Goal: Task Accomplishment & Management: Manage account settings

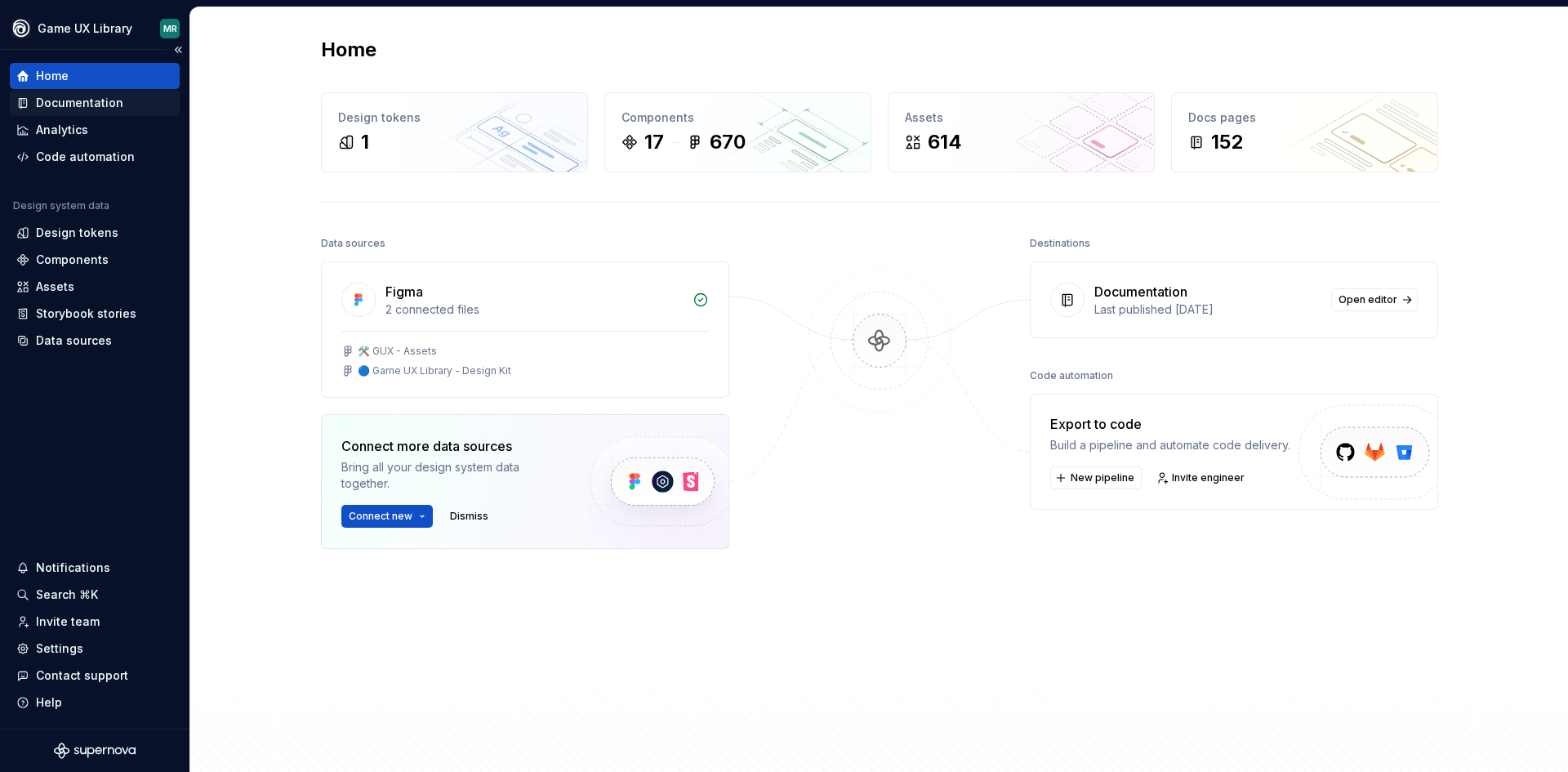
click at [81, 103] on div "Documentation" at bounding box center [80, 103] width 88 height 16
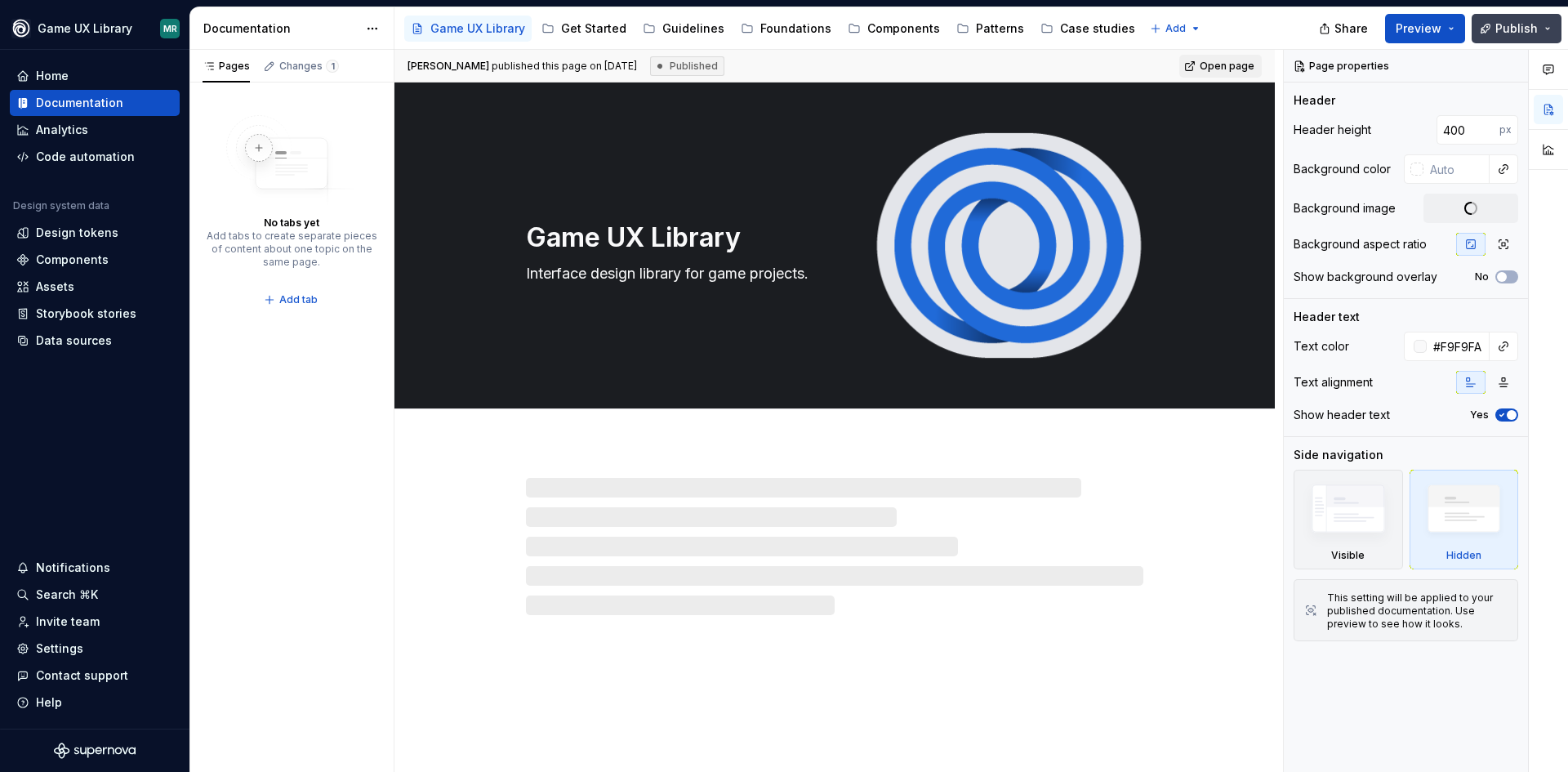
click at [1547, 31] on button "Publish" at bounding box center [1517, 29] width 90 height 30
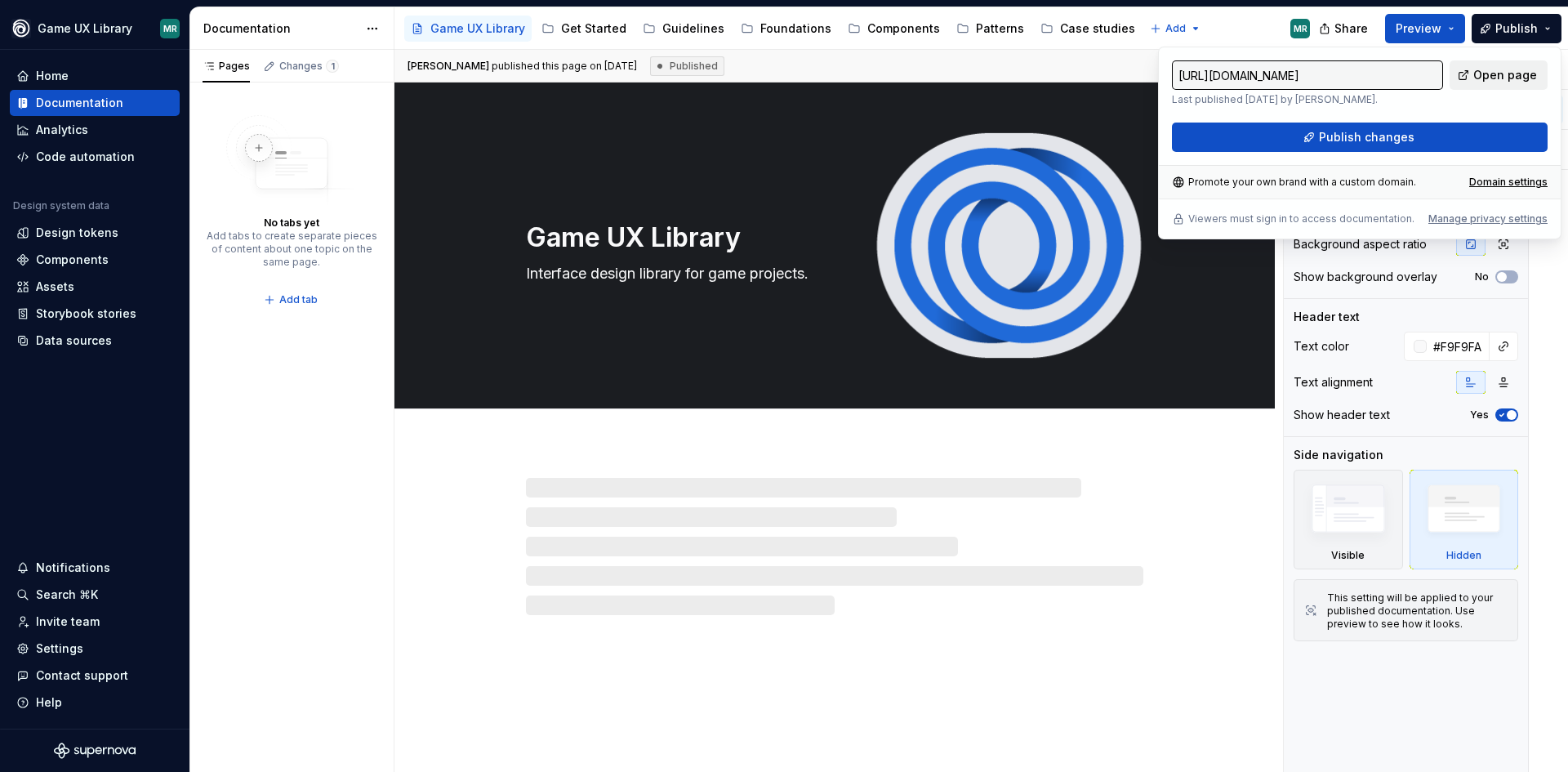
click at [1508, 77] on span "Open page" at bounding box center [1504, 75] width 64 height 16
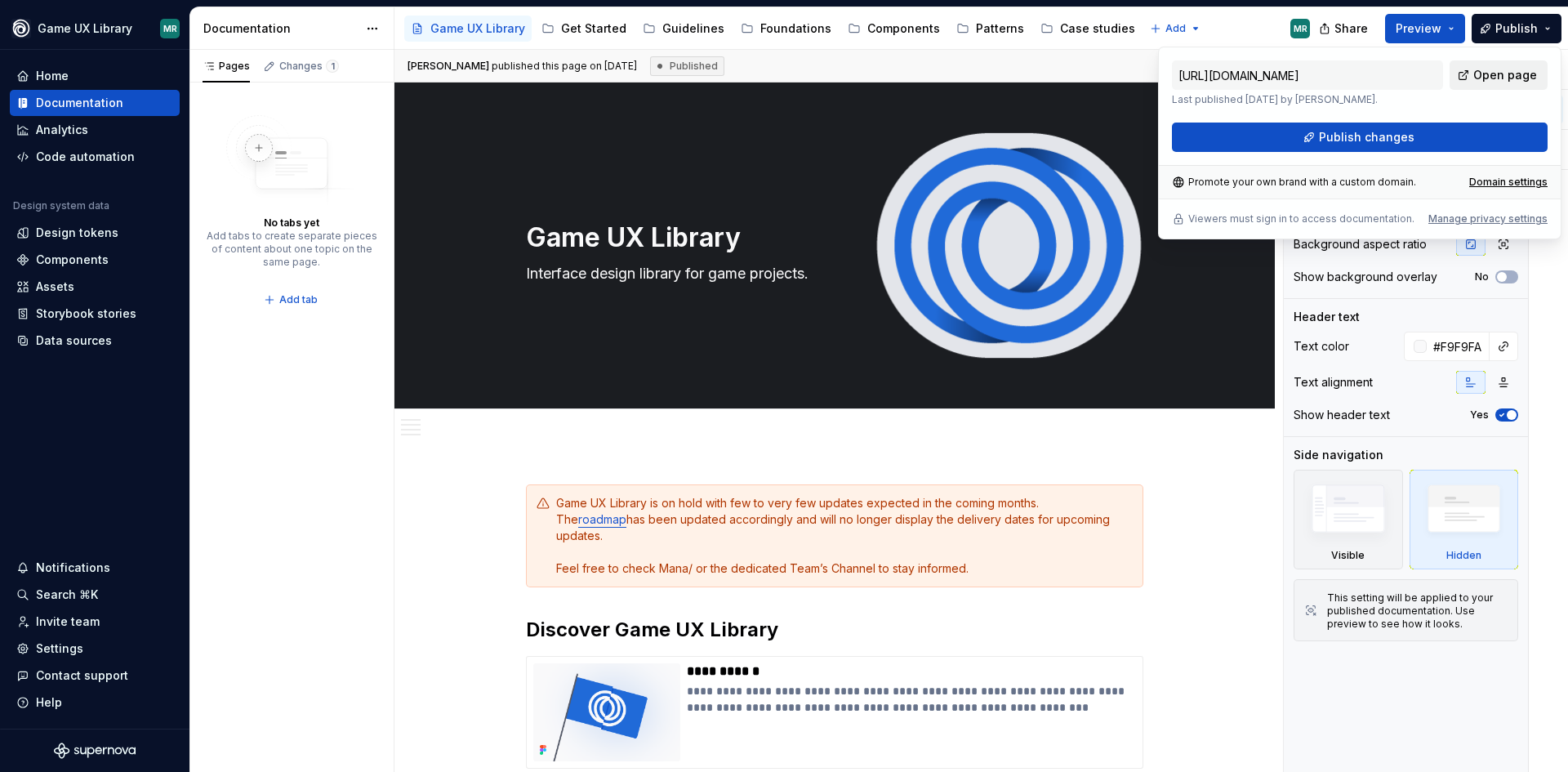
type textarea "*"
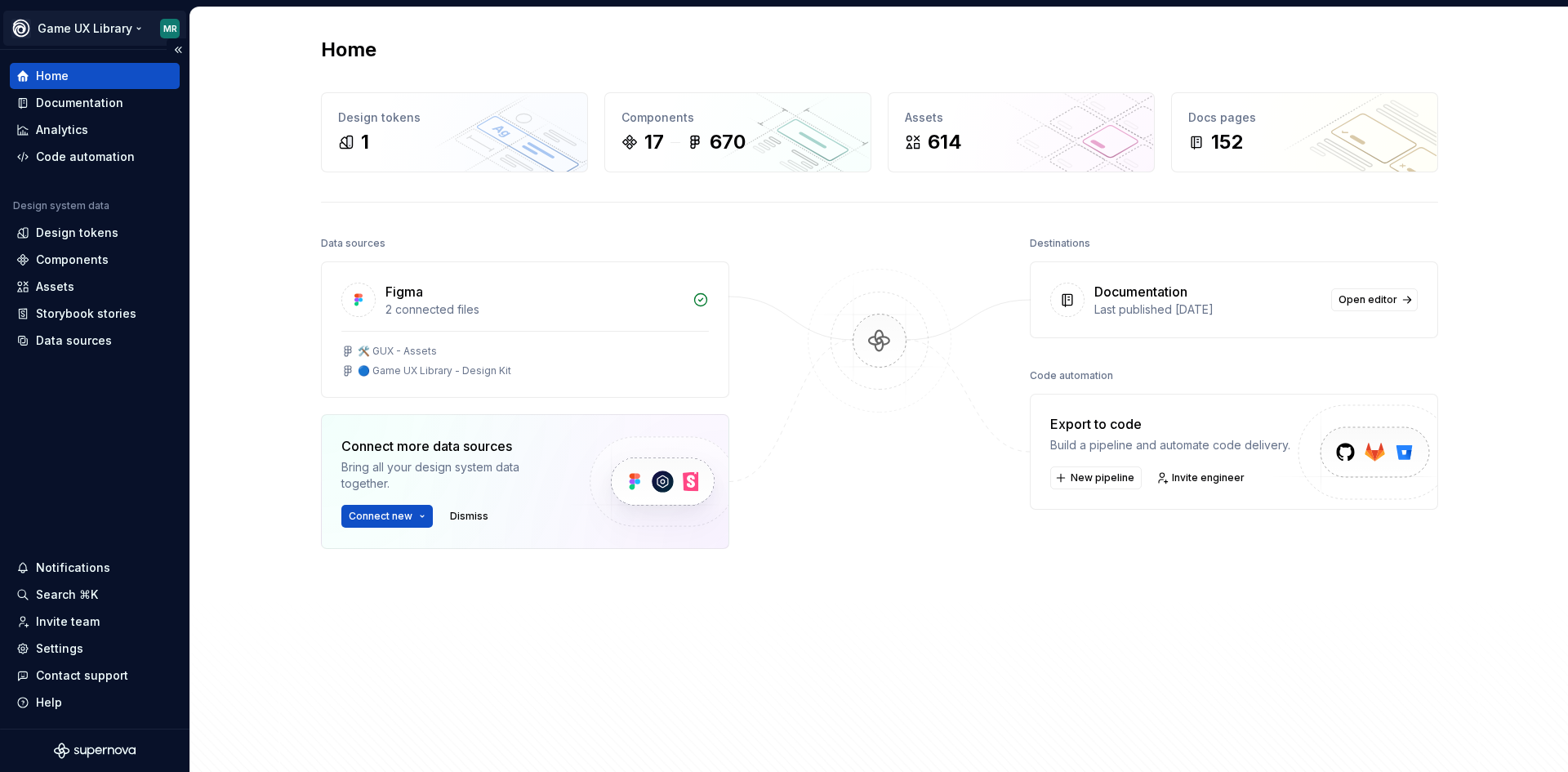
click at [129, 24] on html "Game UX Library MR Home Documentation Analytics Code automation Design system d…" at bounding box center [784, 386] width 1568 height 772
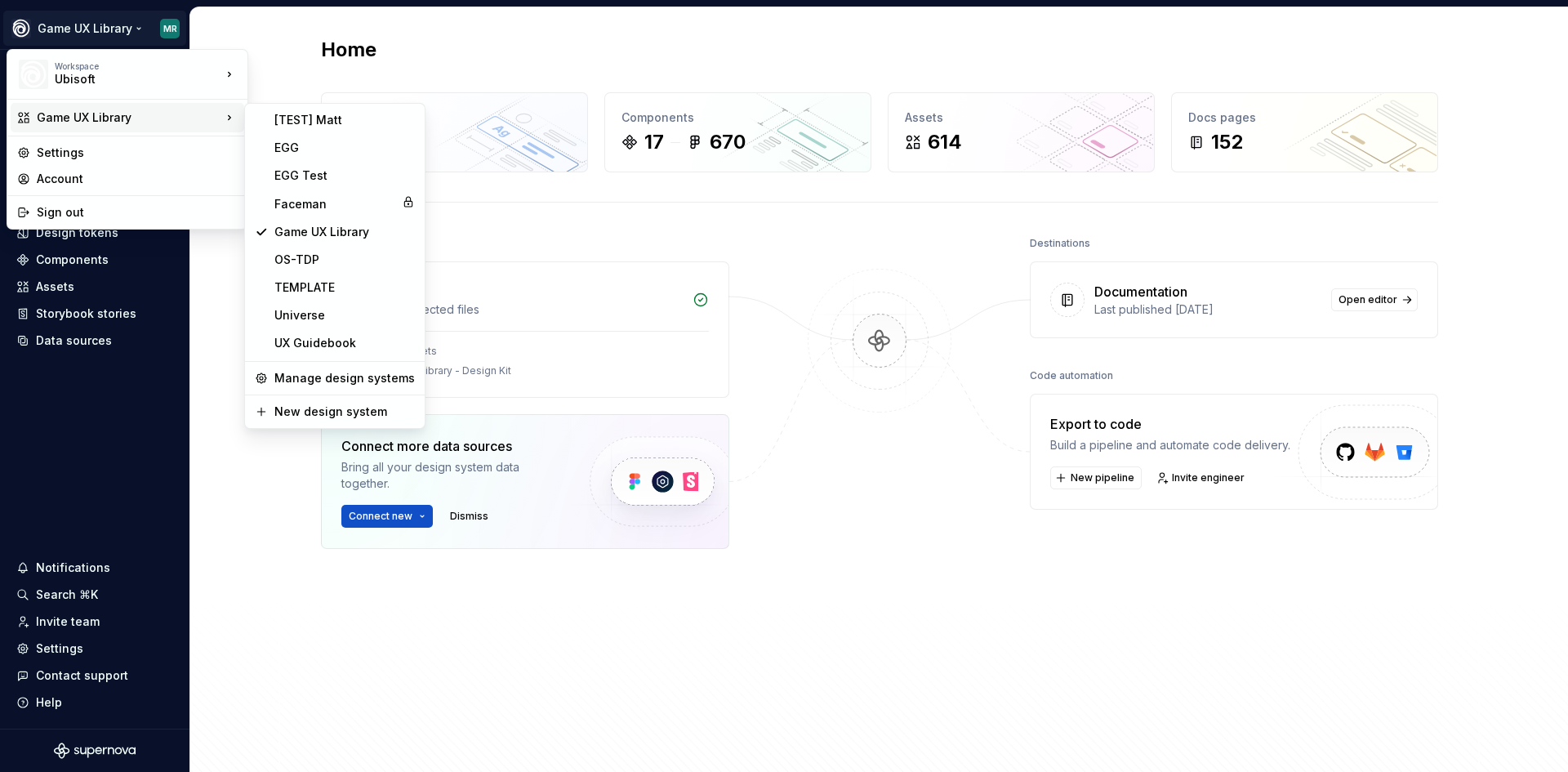
click at [115, 118] on div "Game UX Library" at bounding box center [129, 117] width 184 height 16
click at [307, 209] on div "Faceman" at bounding box center [334, 204] width 121 height 16
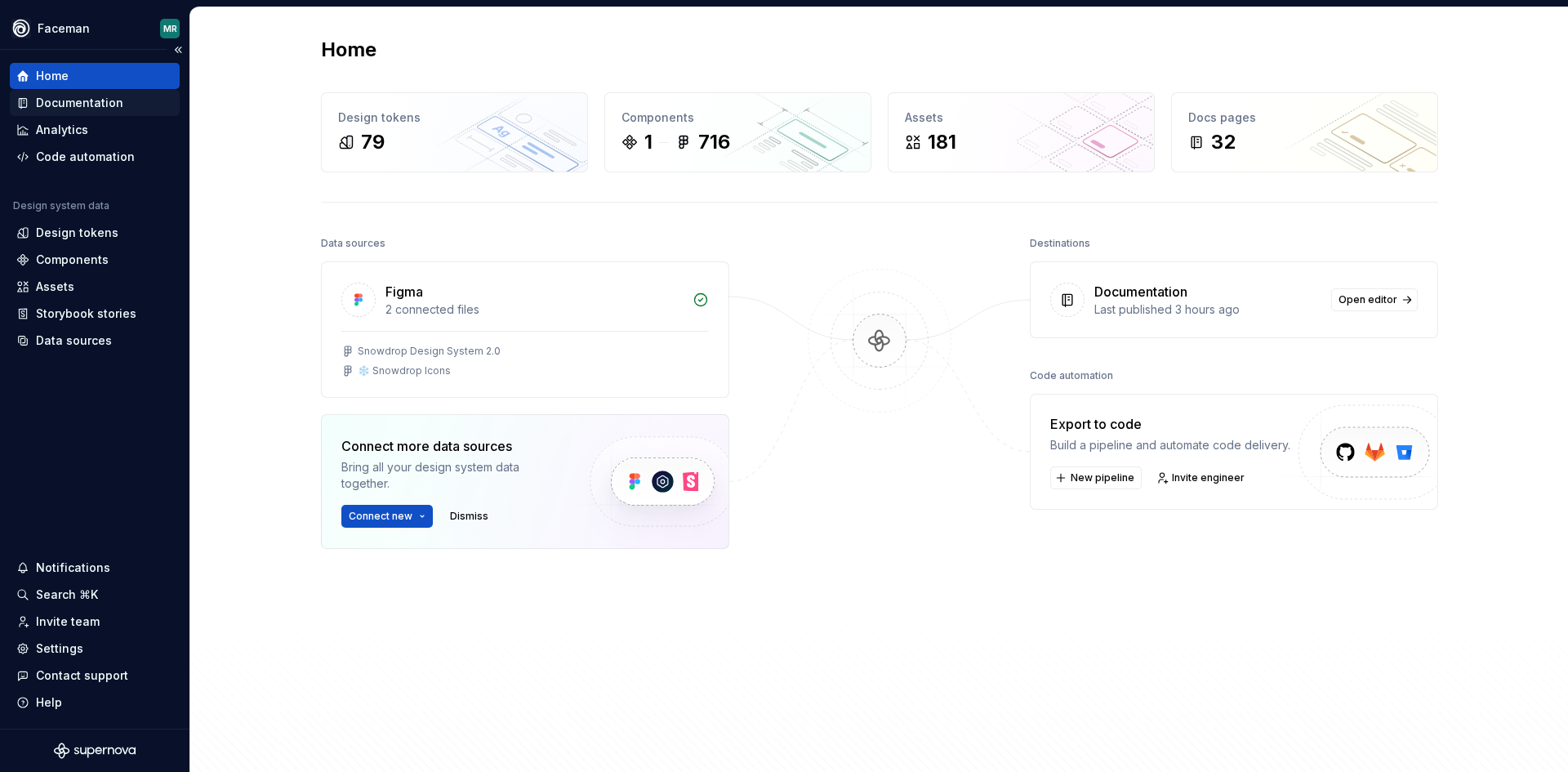
click at [91, 102] on div "Documentation" at bounding box center [80, 103] width 88 height 16
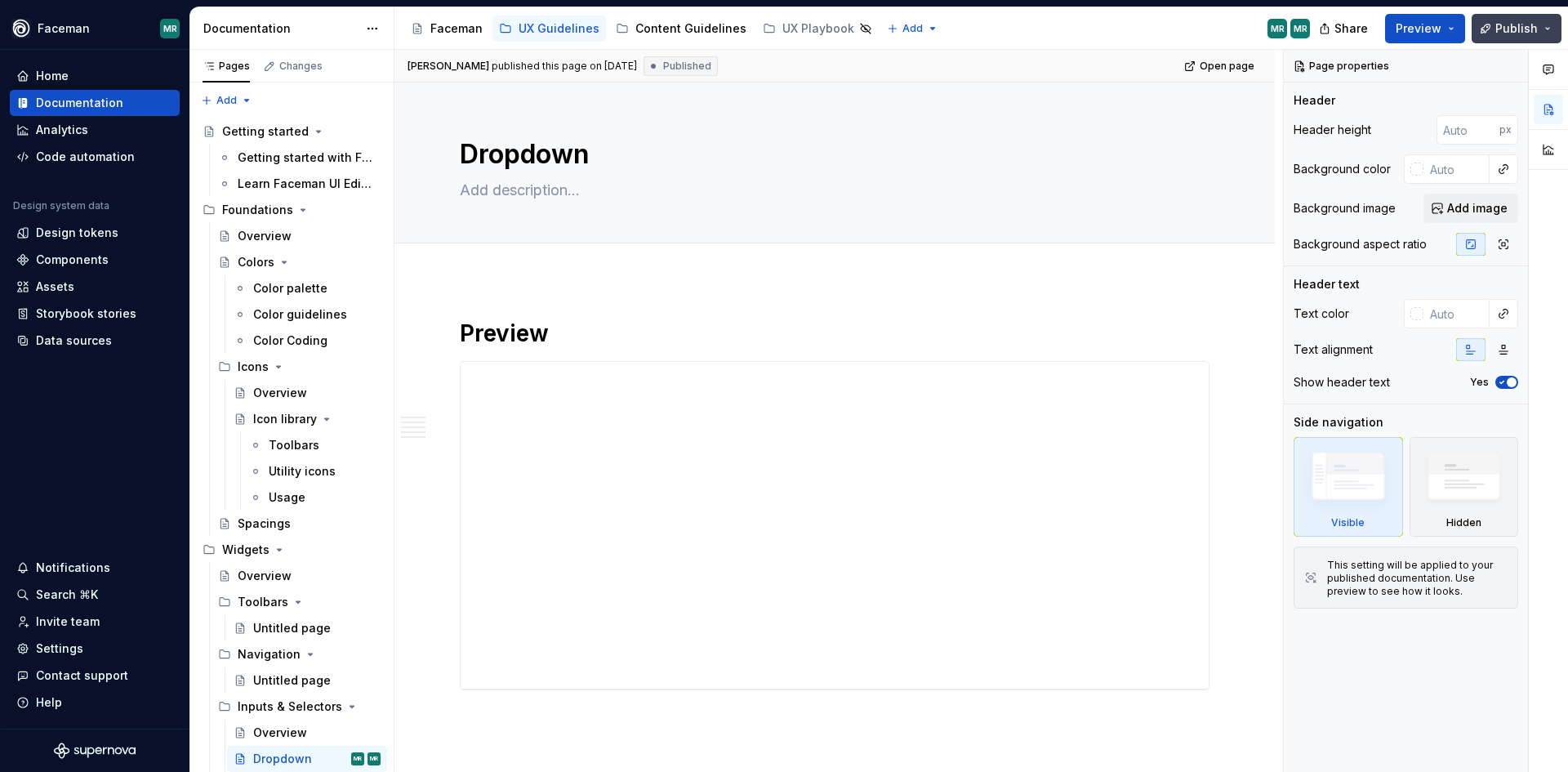
click at [1550, 32] on button "Publish" at bounding box center [1517, 29] width 90 height 30
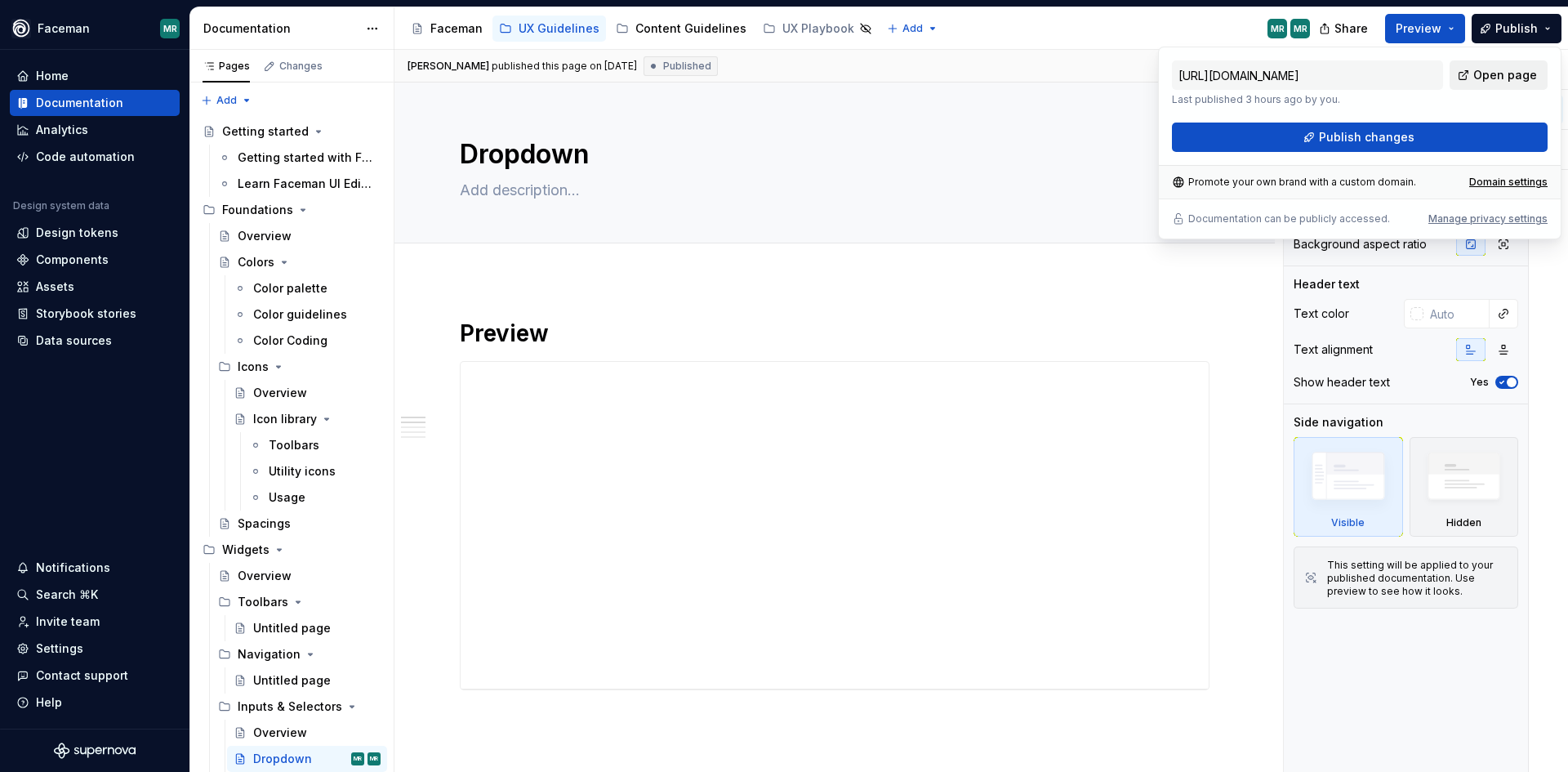
click at [1515, 77] on span "Open page" at bounding box center [1504, 75] width 64 height 16
type textarea "*"
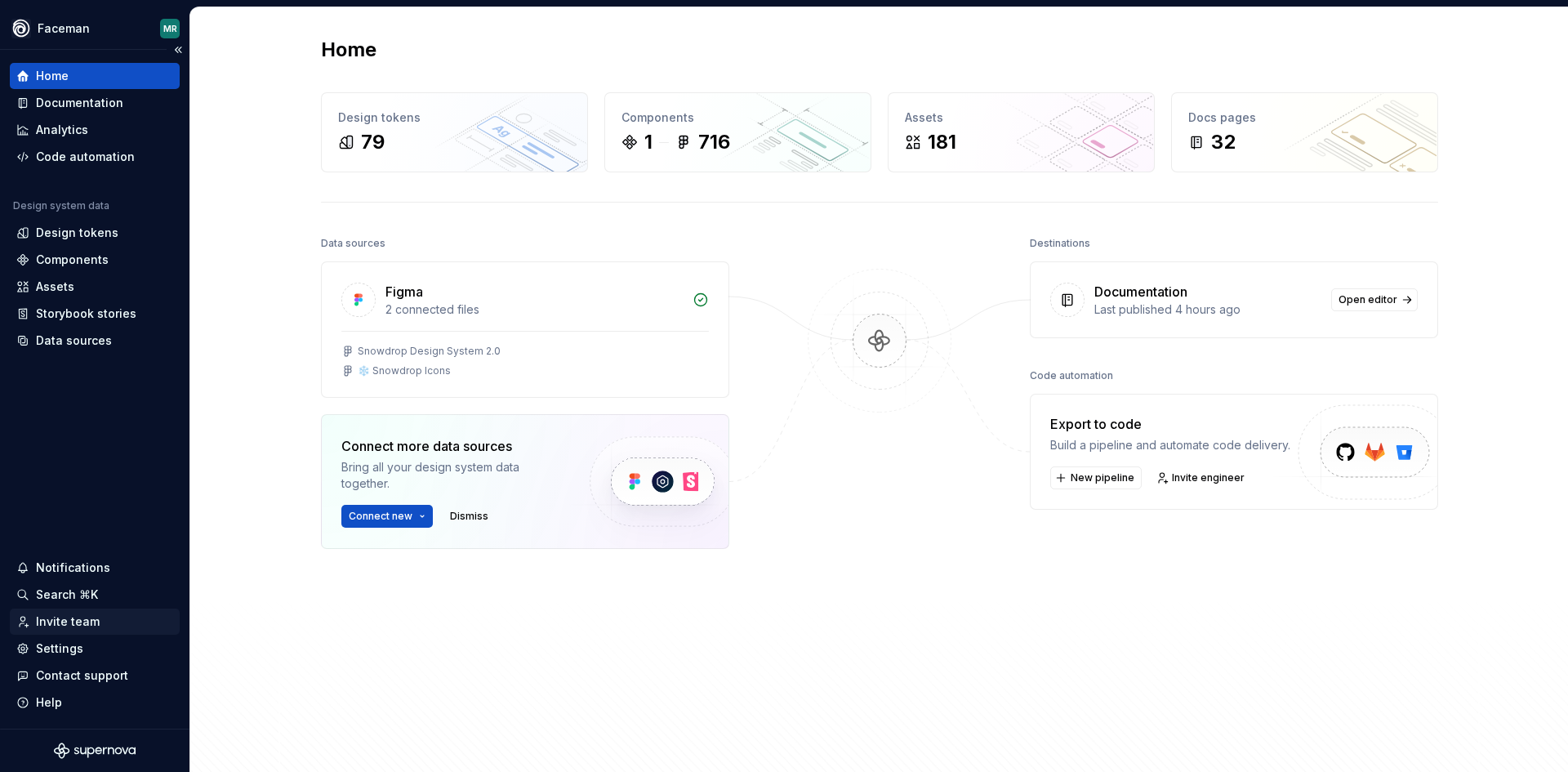
click at [60, 619] on div "Invite team" at bounding box center [67, 622] width 64 height 16
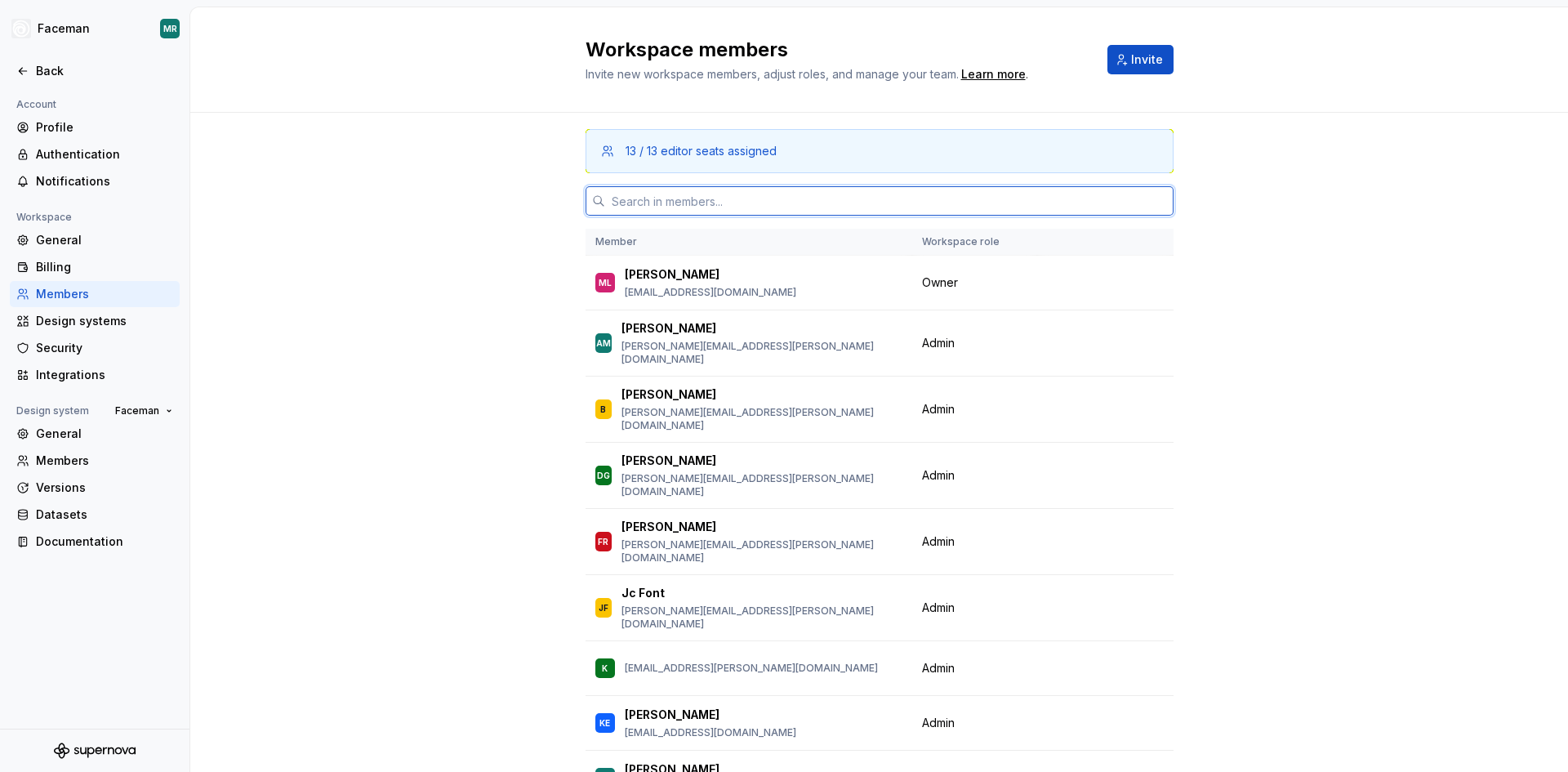
click at [710, 201] on input "text" at bounding box center [889, 201] width 569 height 30
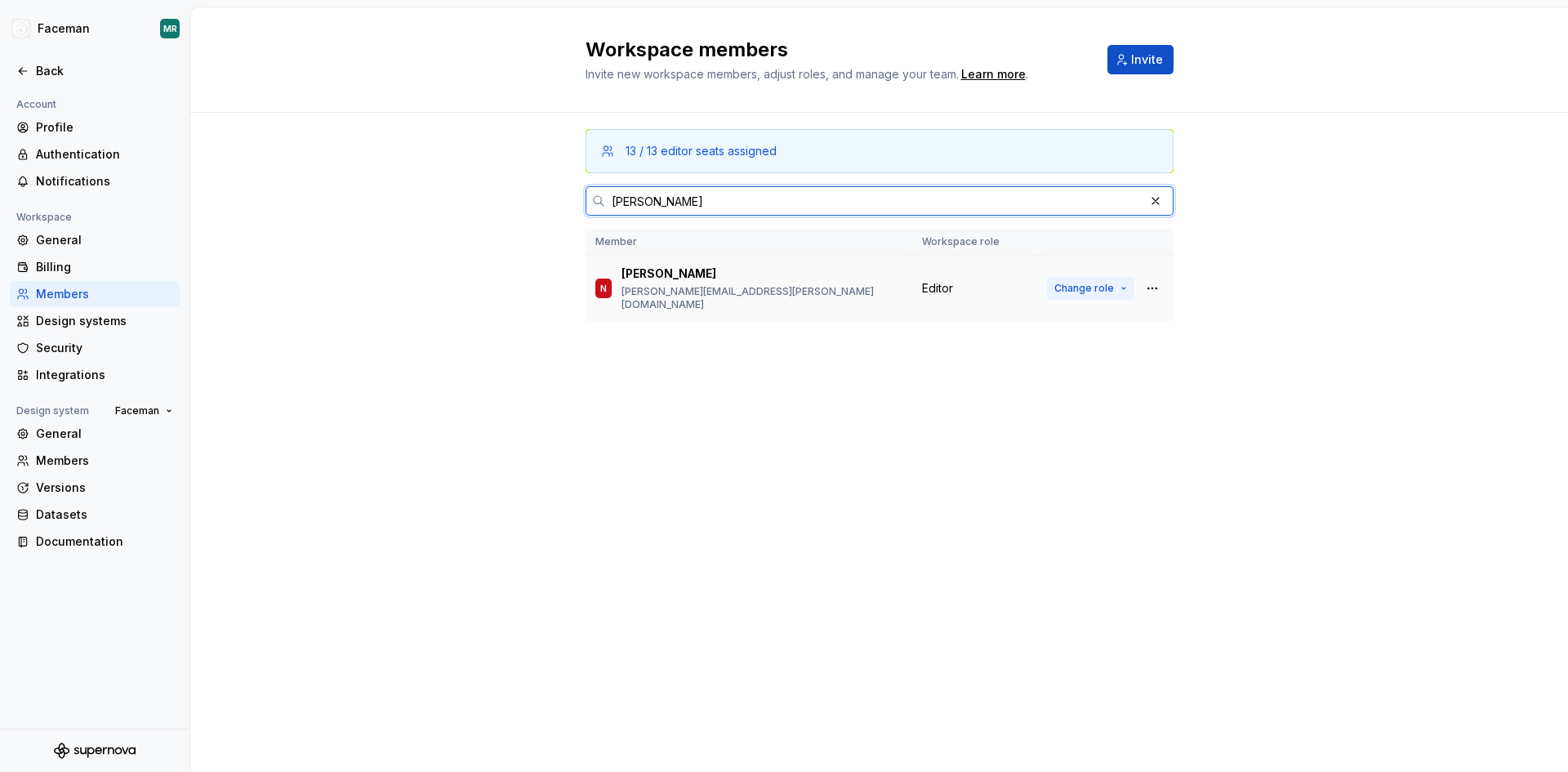
type input "neerja"
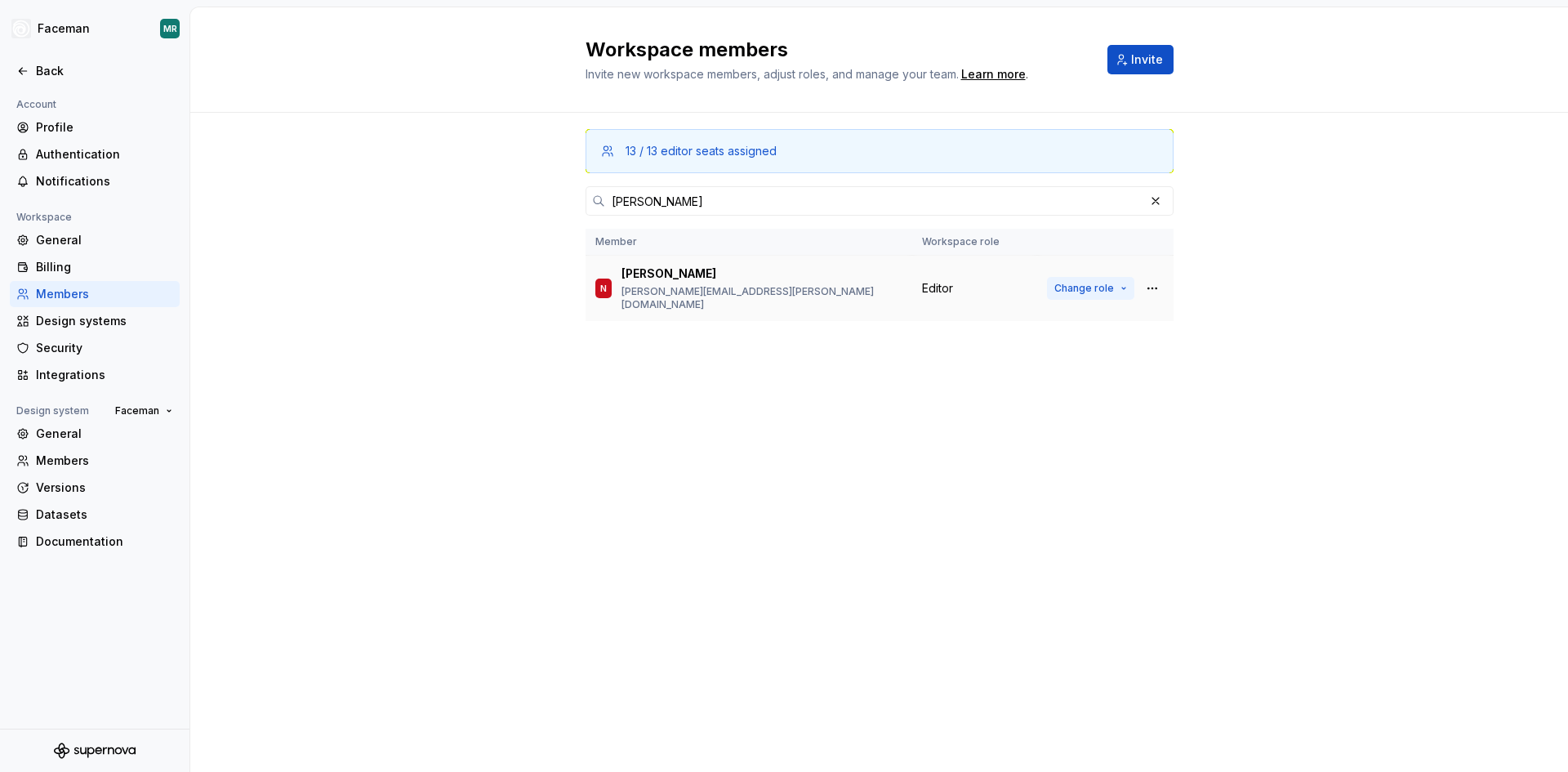
click at [1078, 283] on span "Change role" at bounding box center [1084, 288] width 60 height 13
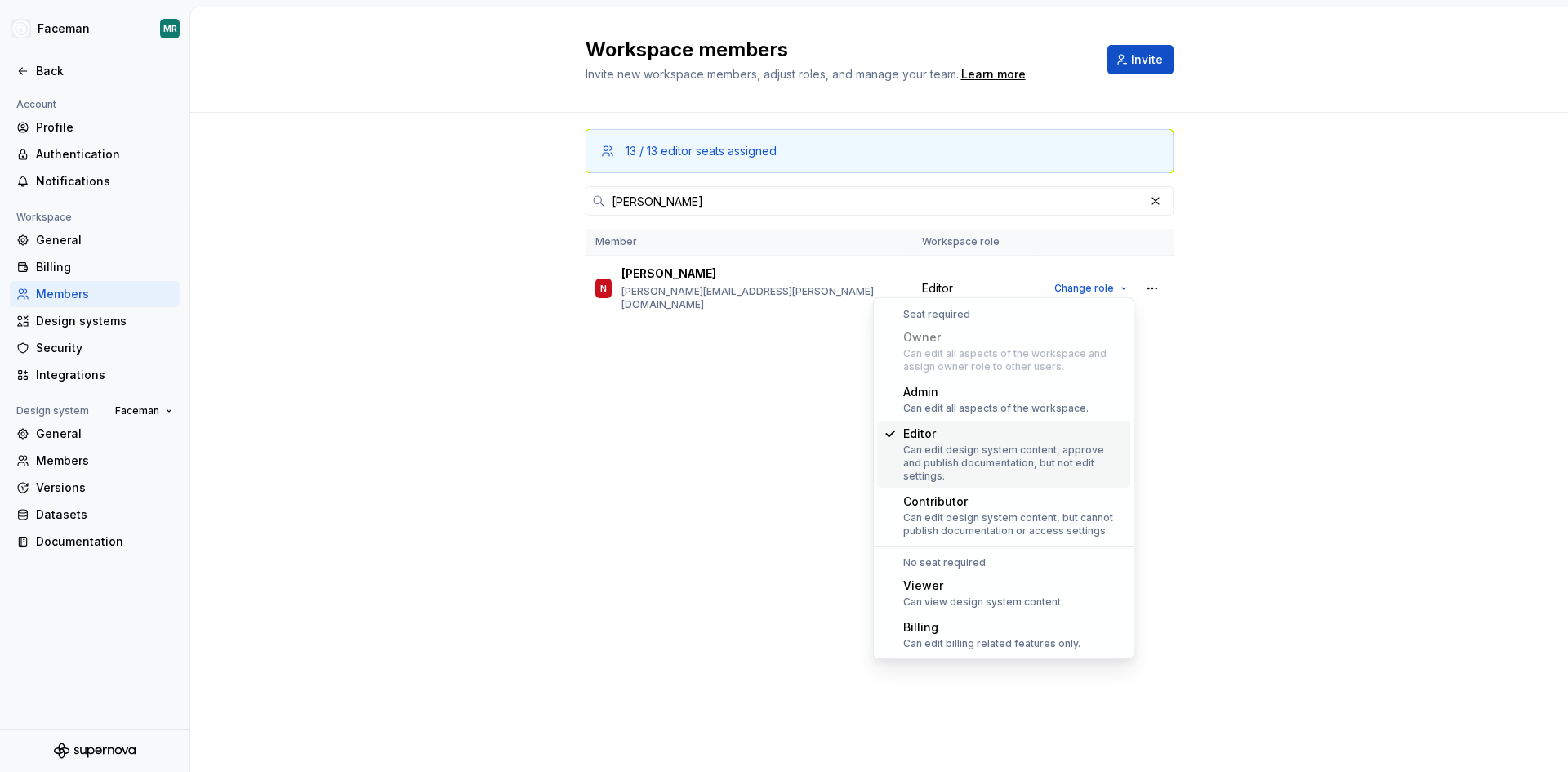
click at [1271, 450] on div "Workspace members Invite new workspace members, adjust roles, and manage your t…" at bounding box center [879, 390] width 1378 height 765
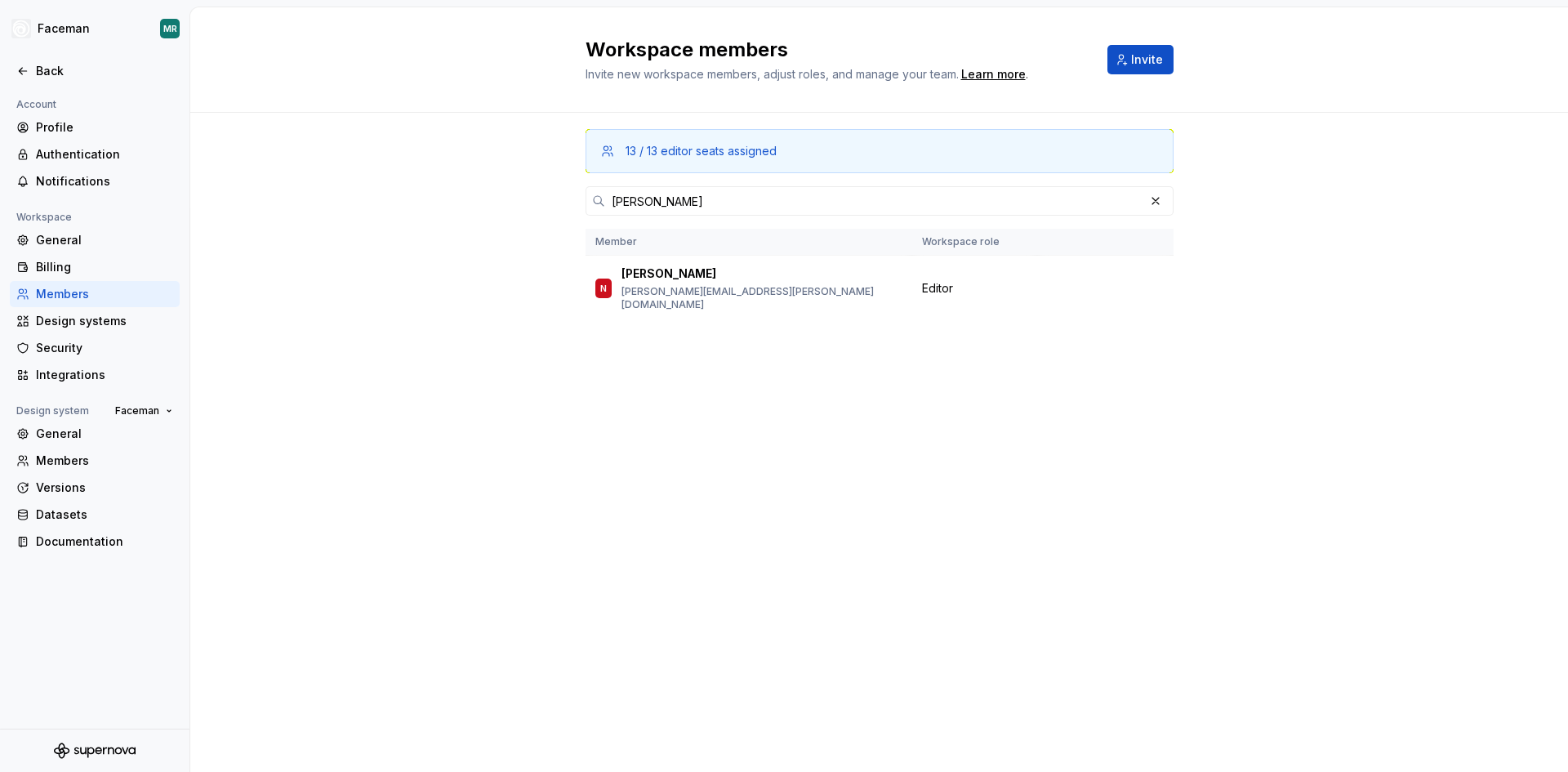
click at [1375, 254] on div "13 / 13 editor seats assigned neerja Member Workspace role N Neerja neerja.shah…" at bounding box center [879, 248] width 1378 height 270
